Goal: Transaction & Acquisition: Purchase product/service

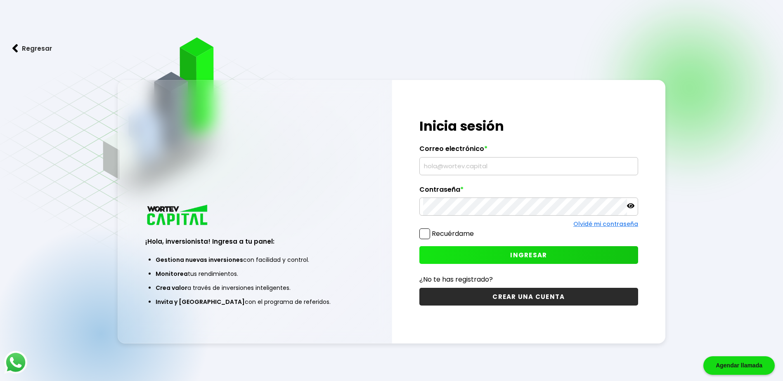
click at [476, 165] on input "text" at bounding box center [528, 166] width 211 height 17
type input "[EMAIL_ADDRESS][DOMAIN_NAME]"
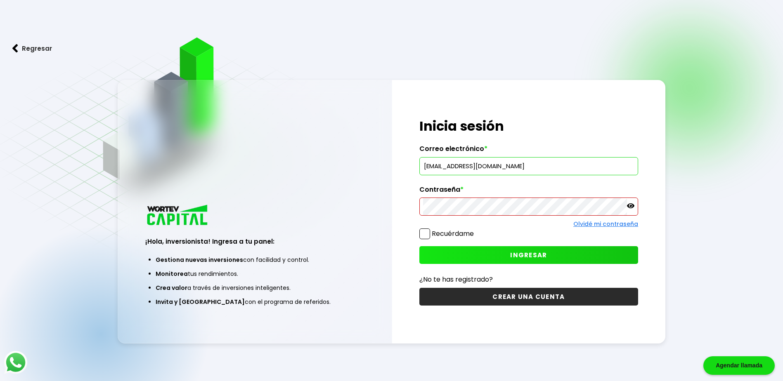
click at [472, 253] on button "INGRESAR" at bounding box center [528, 255] width 219 height 18
click at [632, 206] on icon at bounding box center [630, 205] width 7 height 7
click at [456, 254] on button "INGRESAR" at bounding box center [528, 255] width 219 height 18
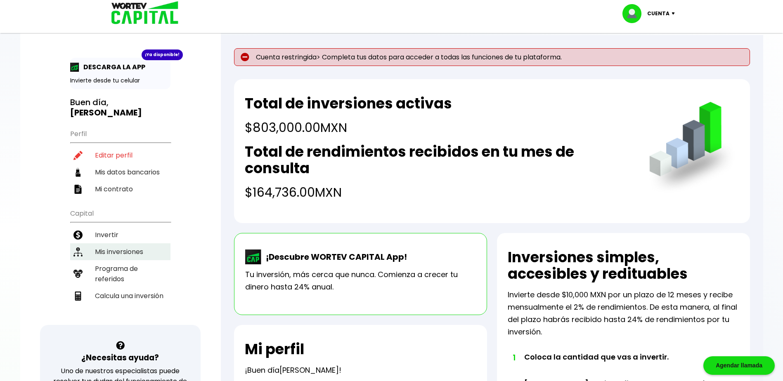
click at [113, 255] on li "Mis inversiones" at bounding box center [120, 251] width 100 height 17
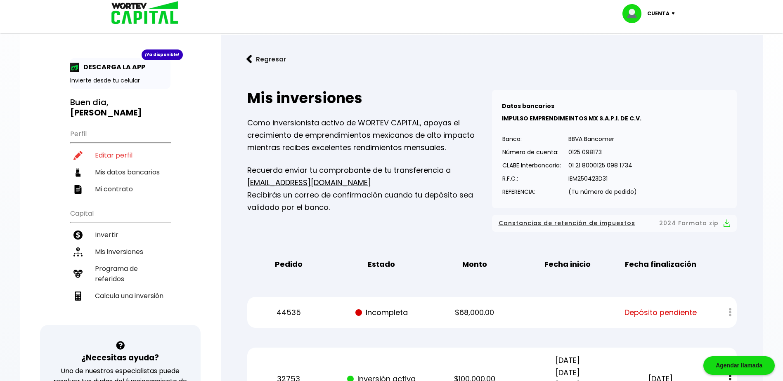
click at [479, 312] on p "$68,000.00" at bounding box center [474, 313] width 78 height 12
click at [280, 314] on p "44535" at bounding box center [288, 313] width 78 height 12
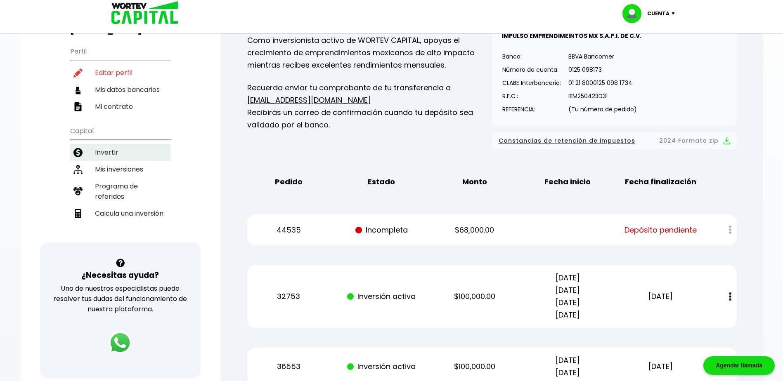
click at [106, 152] on li "Invertir" at bounding box center [120, 152] width 100 height 17
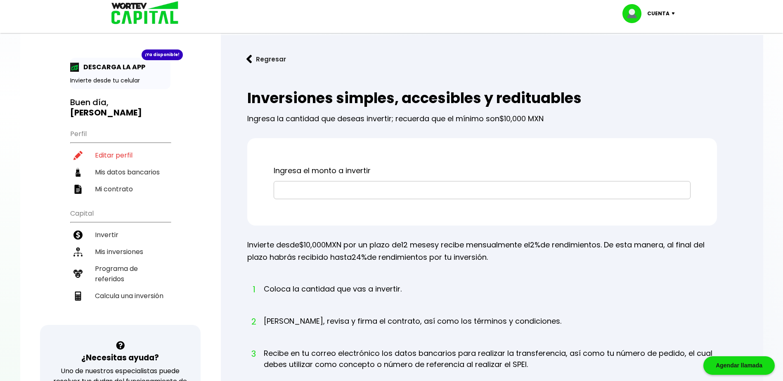
click at [377, 189] on input "text" at bounding box center [481, 190] width 409 height 17
click at [573, 312] on ol "1 Coloca la cantidad que vas a invertir. 2 [PERSON_NAME], revisa y firma el con…" at bounding box center [482, 371] width 470 height 177
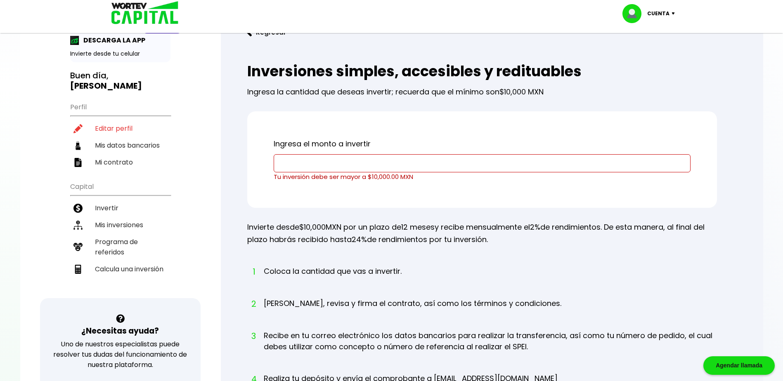
scroll to position [41, 0]
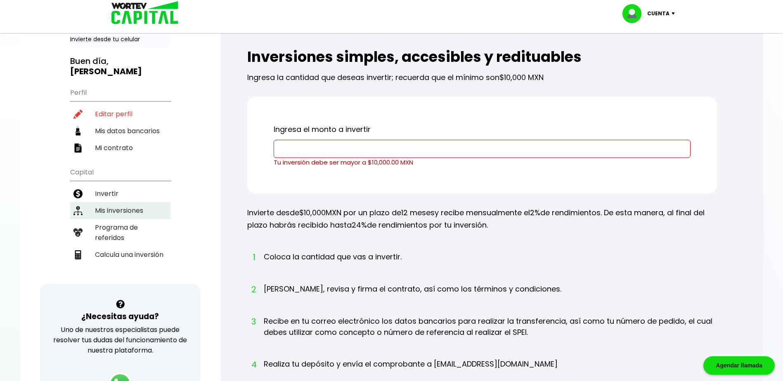
click at [118, 213] on li "Mis inversiones" at bounding box center [120, 210] width 100 height 17
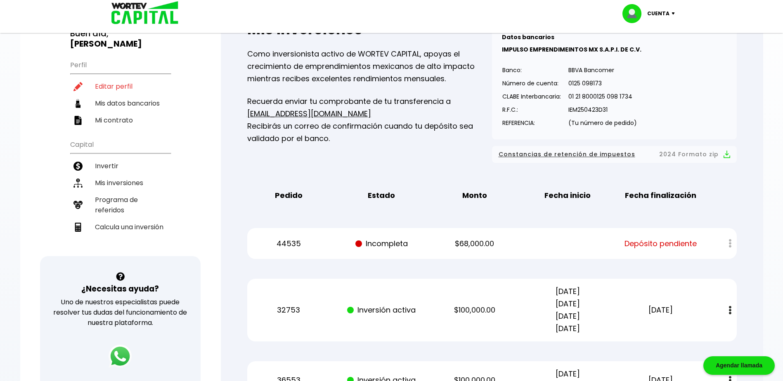
scroll to position [124, 0]
